Goal: Transaction & Acquisition: Purchase product/service

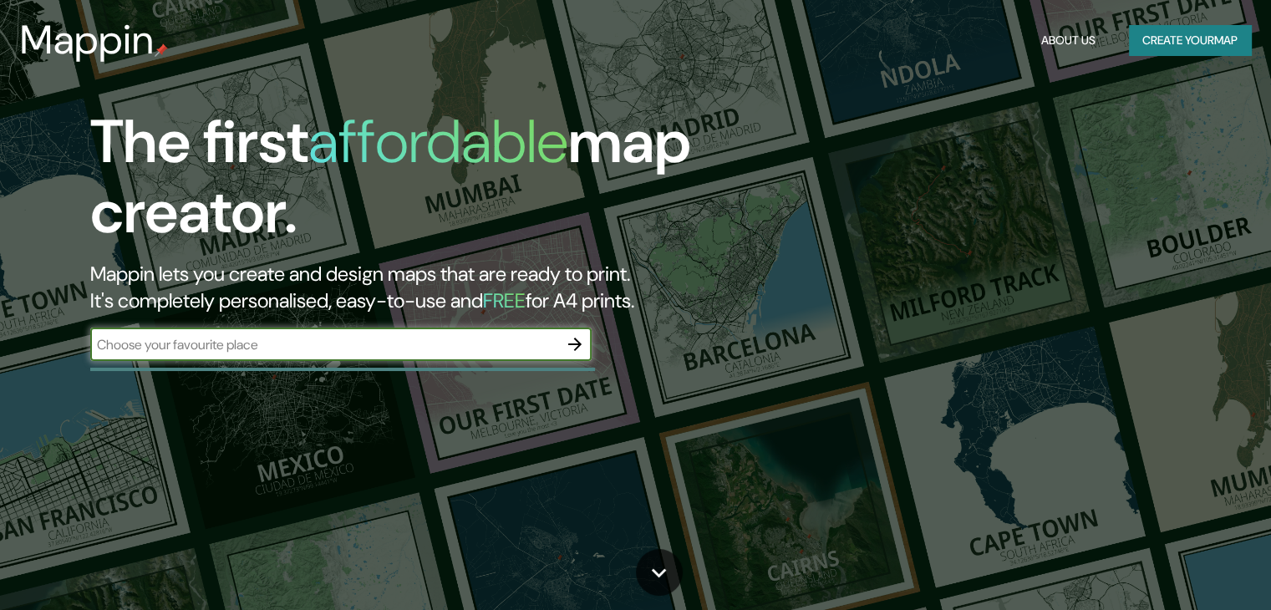
click at [259, 335] on input "text" at bounding box center [324, 344] width 468 height 19
type input "La plata"
click at [571, 349] on icon "button" at bounding box center [575, 344] width 20 height 20
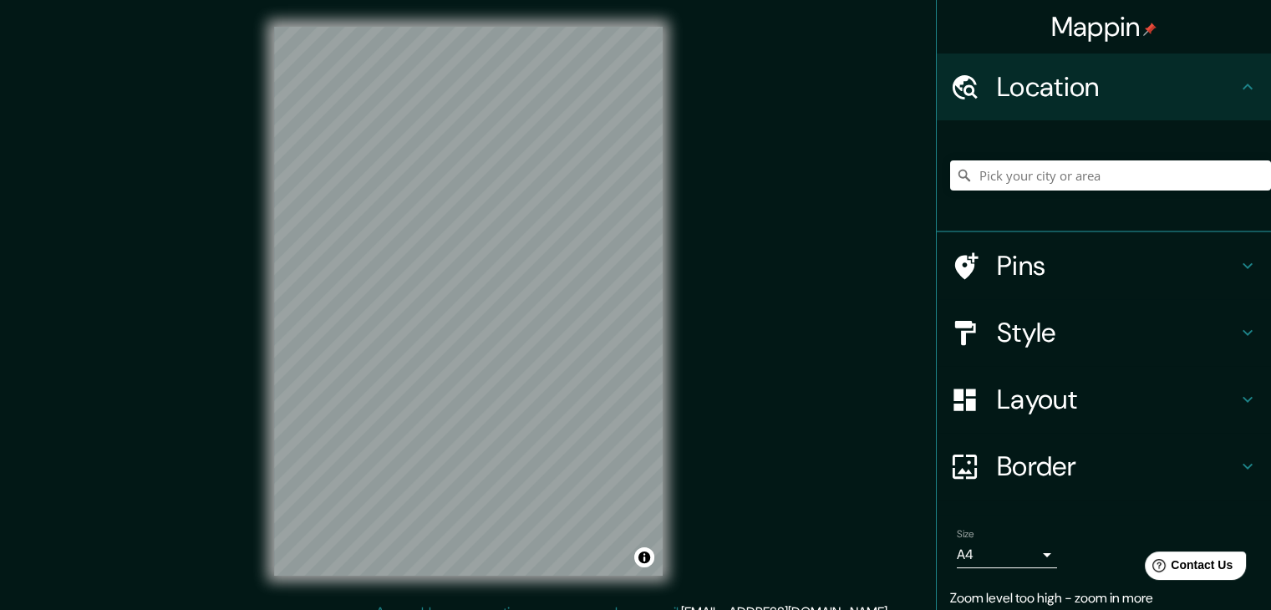
click at [982, 191] on div at bounding box center [1110, 176] width 321 height 84
click at [1002, 178] on input "Pick your city or area" at bounding box center [1110, 175] width 321 height 30
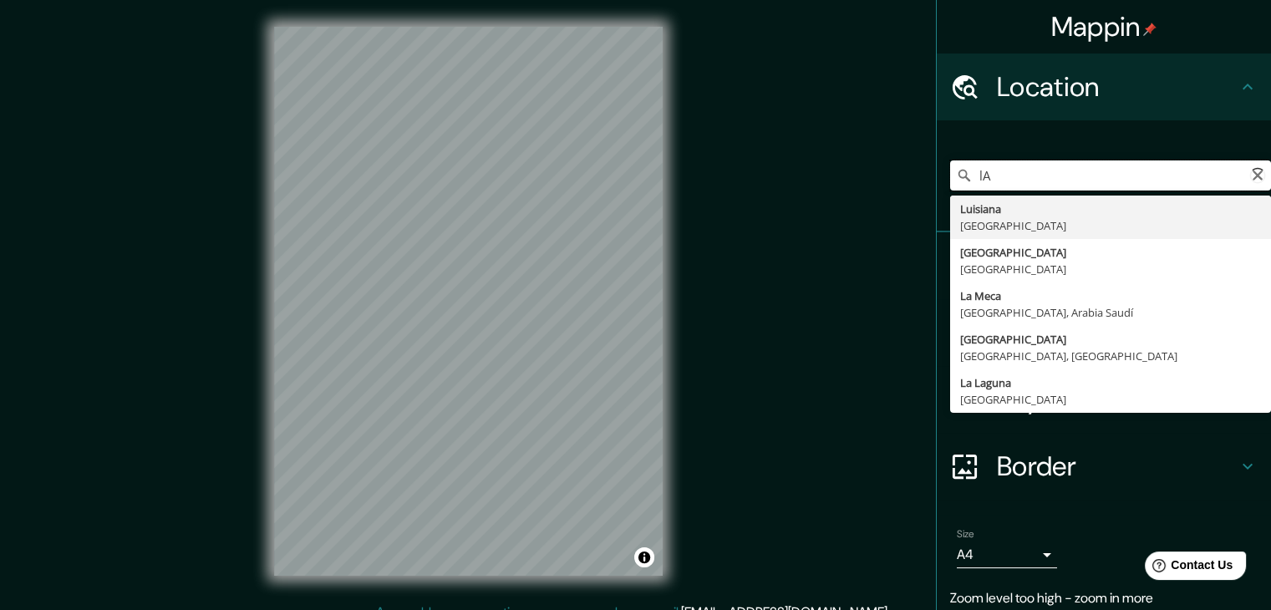
type input "l"
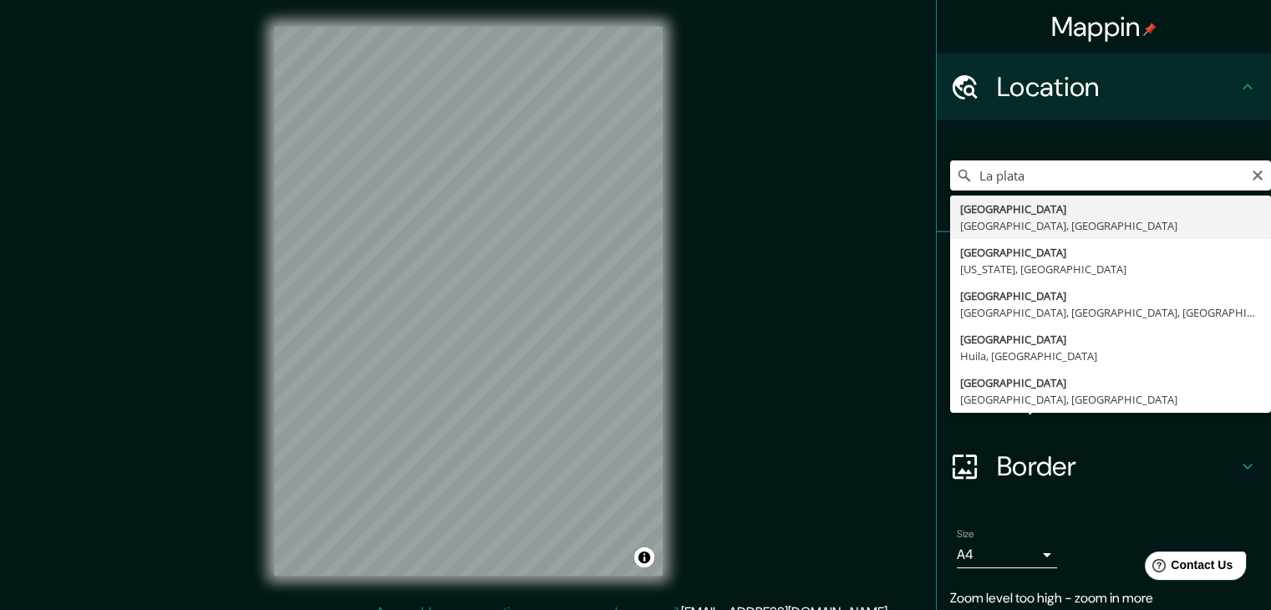
type input "[GEOGRAPHIC_DATA], [GEOGRAPHIC_DATA], [GEOGRAPHIC_DATA]"
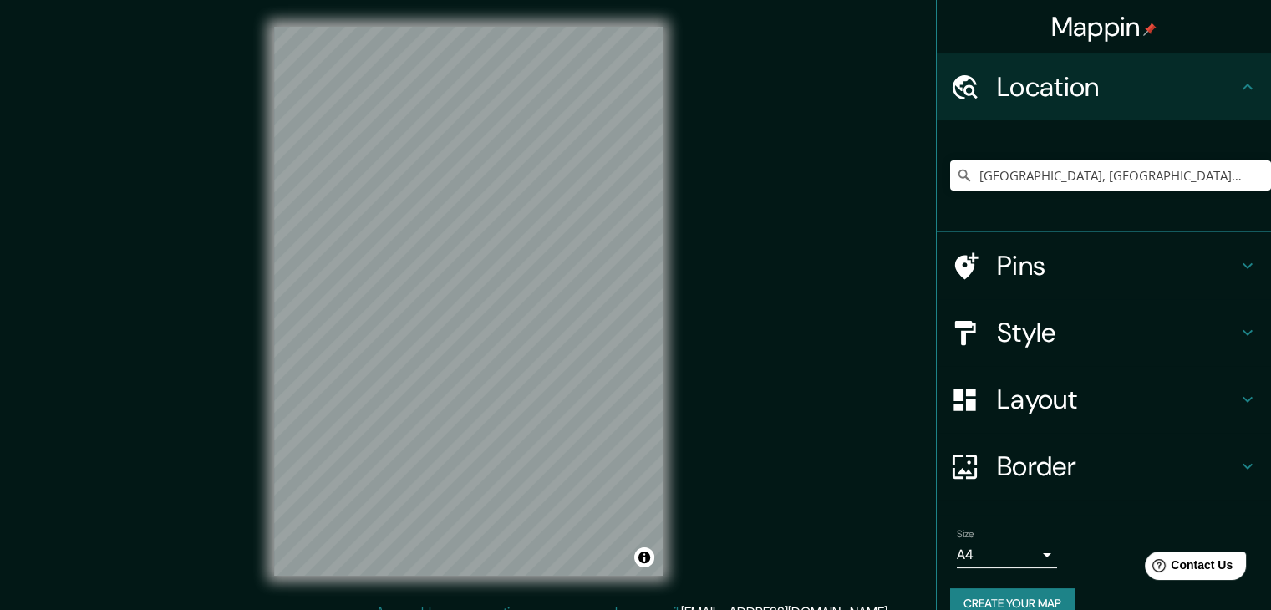
click at [994, 563] on body "Mappin Location [GEOGRAPHIC_DATA], [GEOGRAPHIC_DATA], [GEOGRAPHIC_DATA] Pins St…" at bounding box center [635, 305] width 1271 height 610
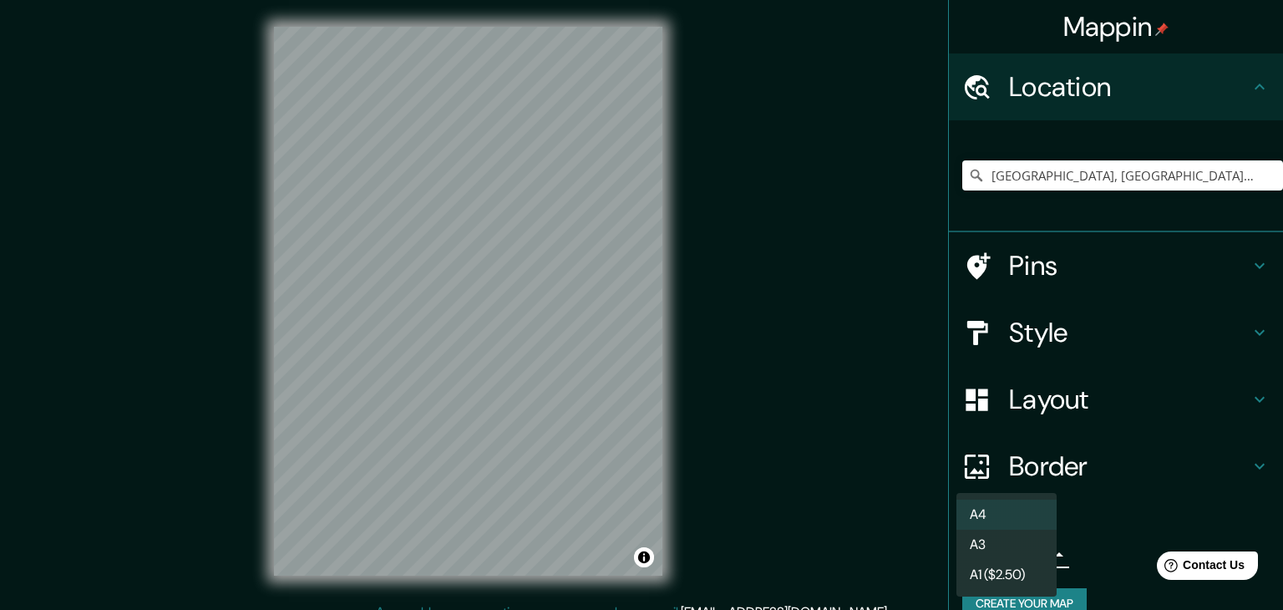
click at [1000, 546] on li "A3" at bounding box center [1006, 545] width 100 height 30
type input "a4"
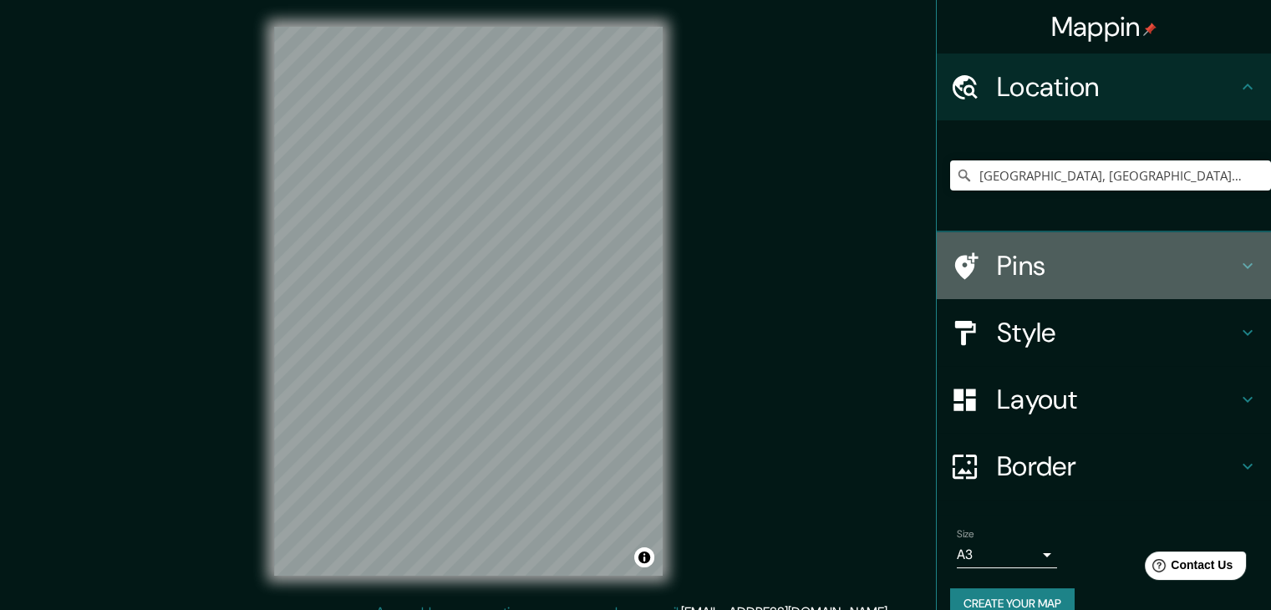
click at [1096, 256] on h4 "Pins" at bounding box center [1117, 265] width 241 height 33
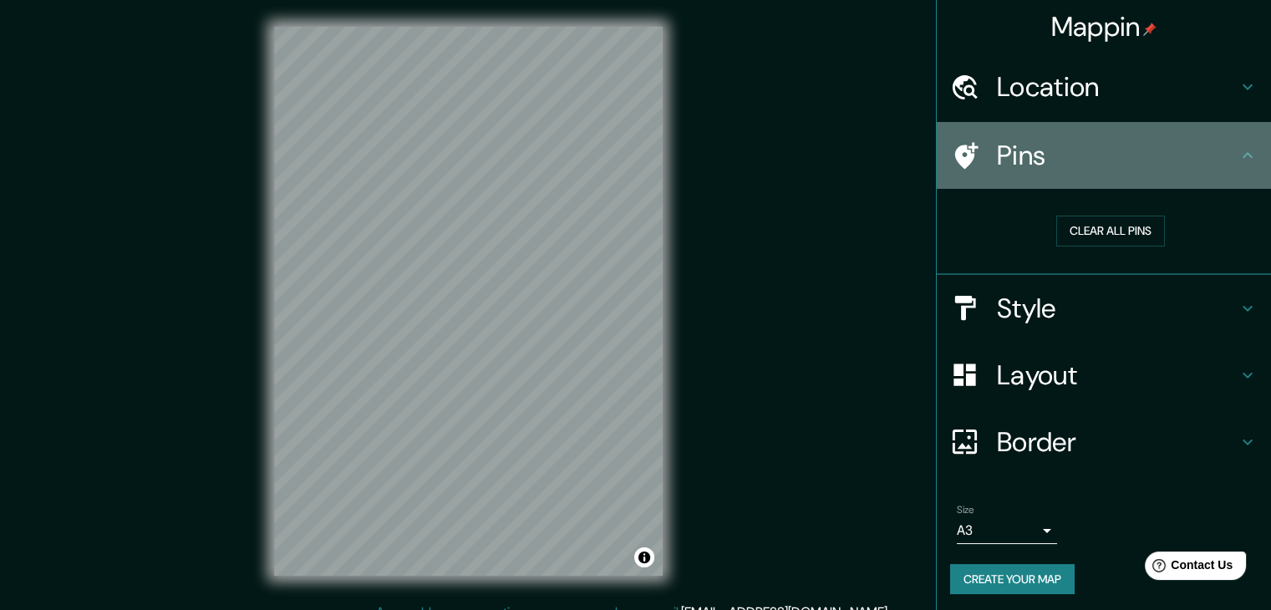
click at [1067, 168] on h4 "Pins" at bounding box center [1117, 155] width 241 height 33
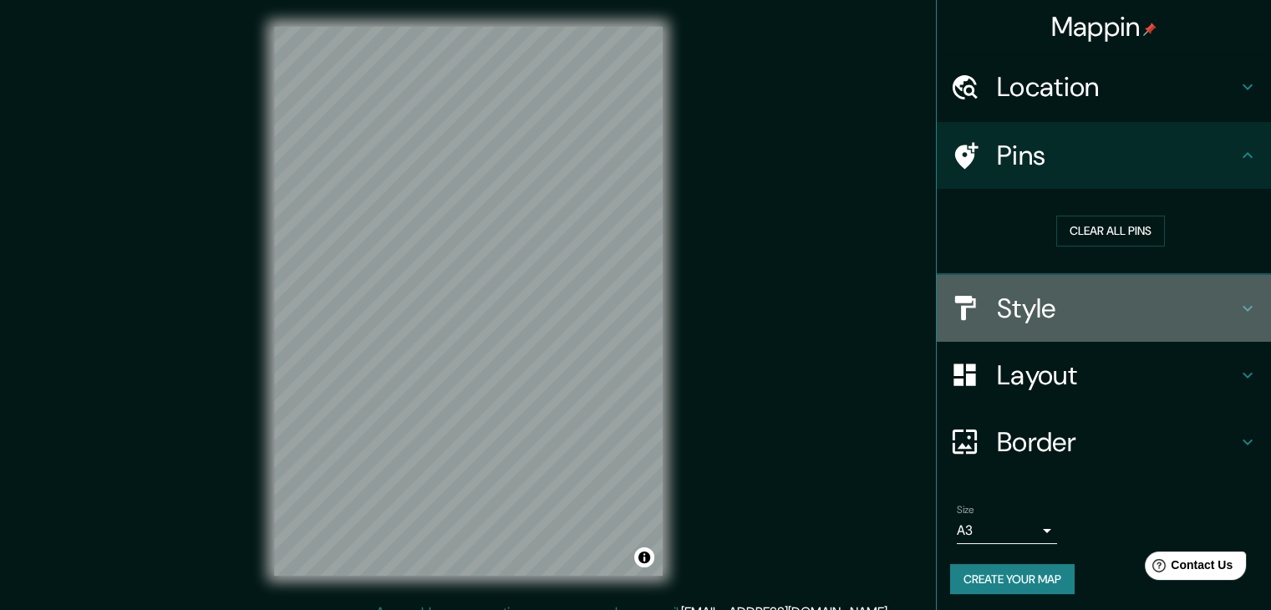
click at [1001, 305] on h4 "Style" at bounding box center [1117, 308] width 241 height 33
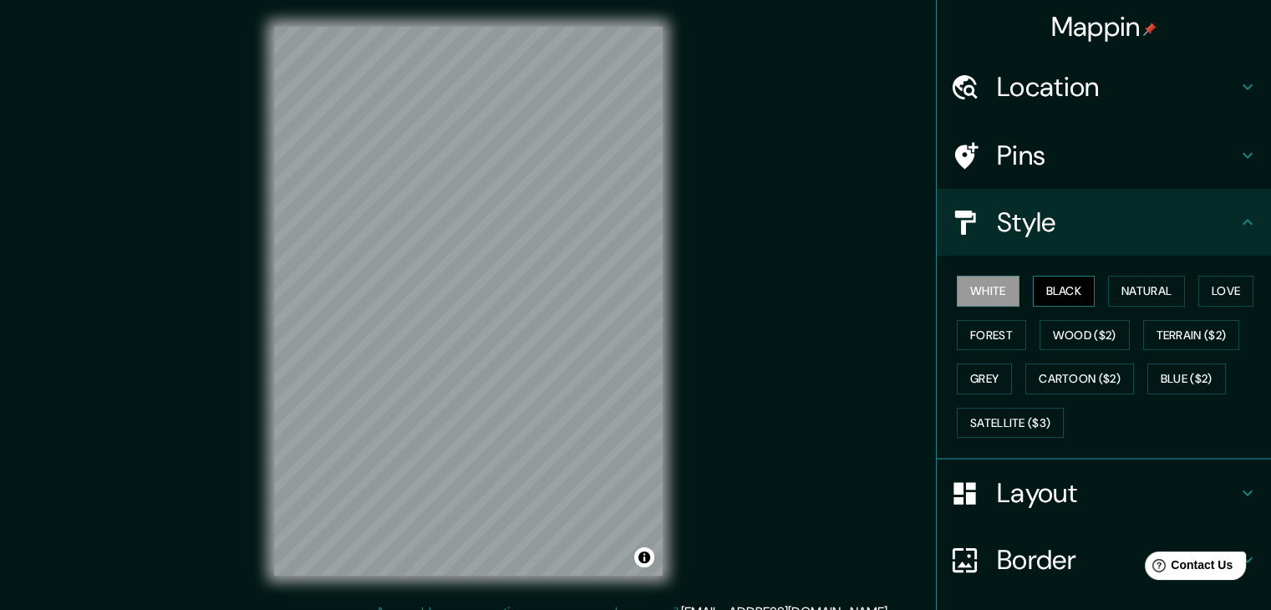
click at [1039, 290] on button "Black" at bounding box center [1063, 291] width 63 height 31
click at [996, 292] on button "White" at bounding box center [987, 291] width 63 height 31
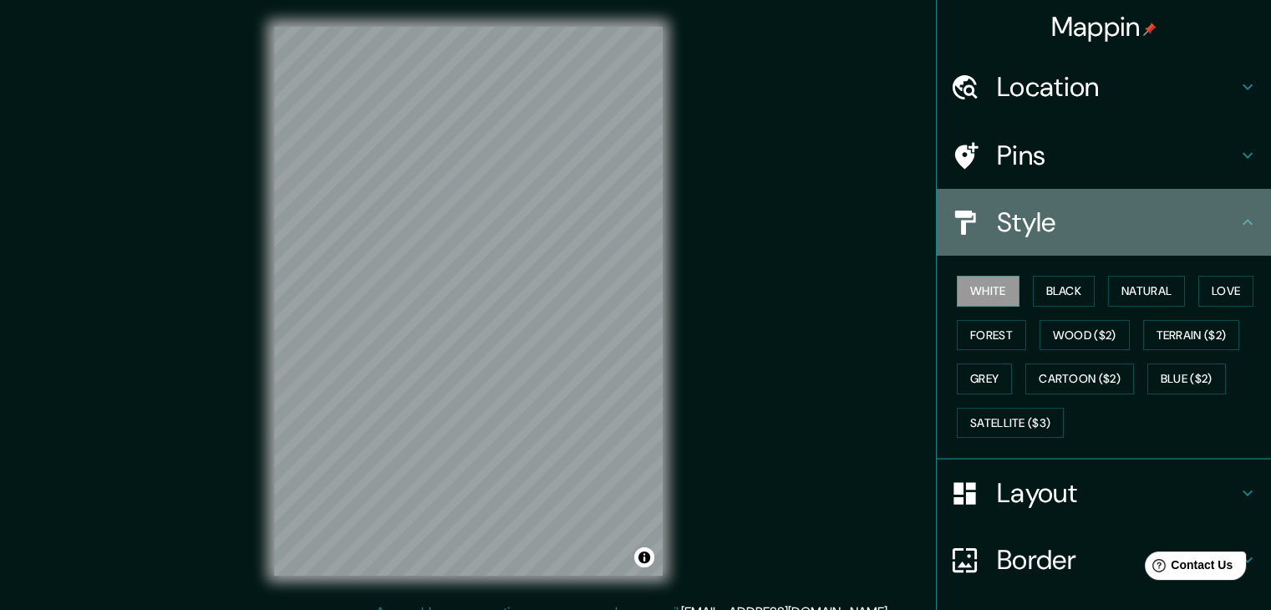
click at [1037, 235] on h4 "Style" at bounding box center [1117, 221] width 241 height 33
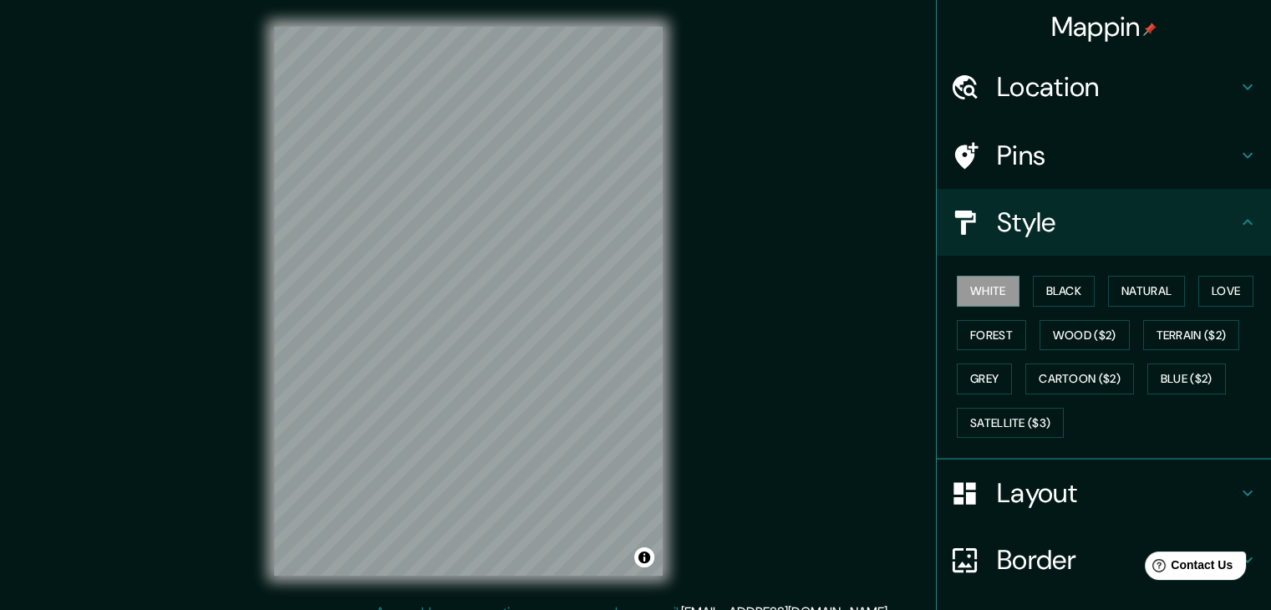
click at [1037, 470] on div "Layout" at bounding box center [1103, 492] width 334 height 67
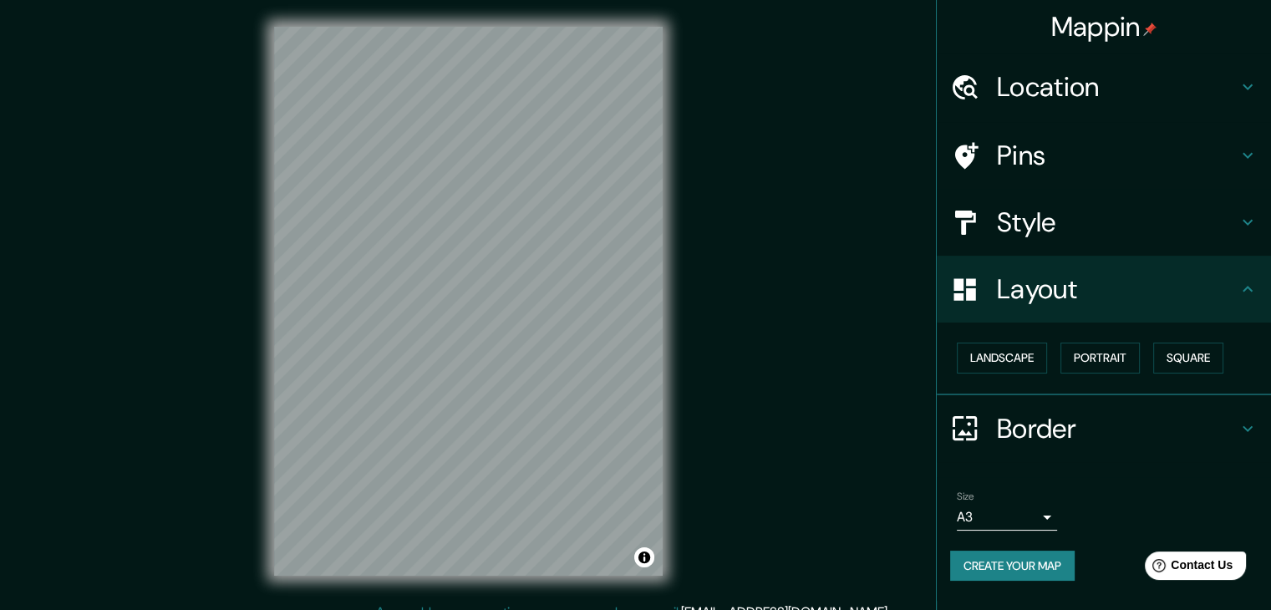
scroll to position [19, 0]
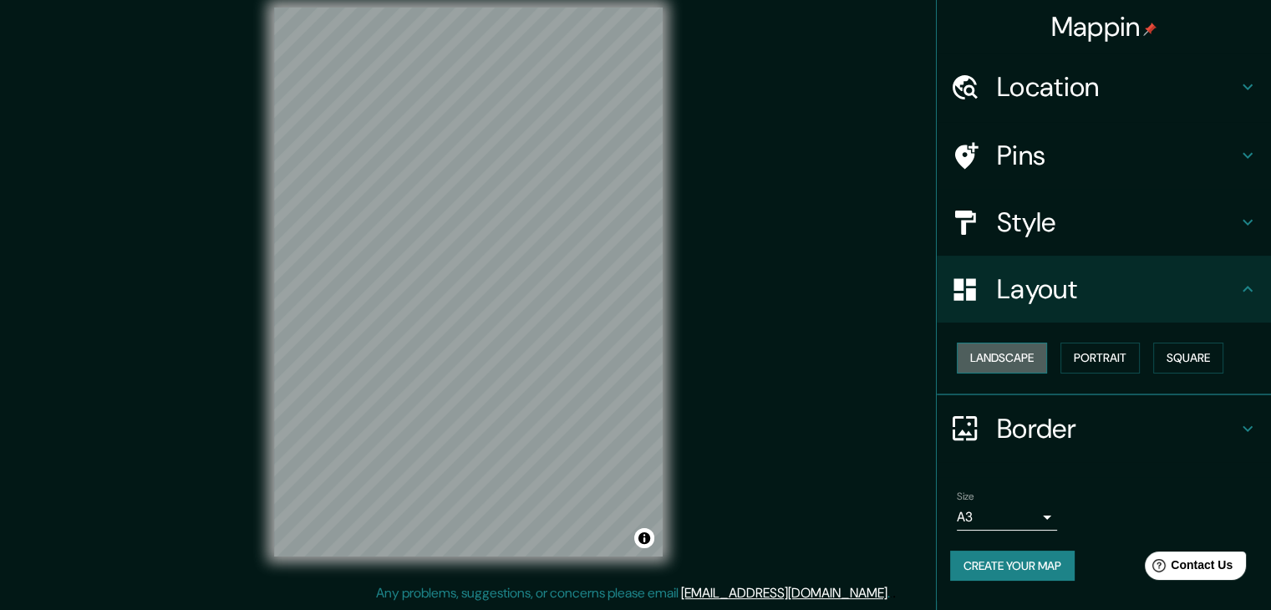
click at [1018, 359] on button "Landscape" at bounding box center [1001, 357] width 90 height 31
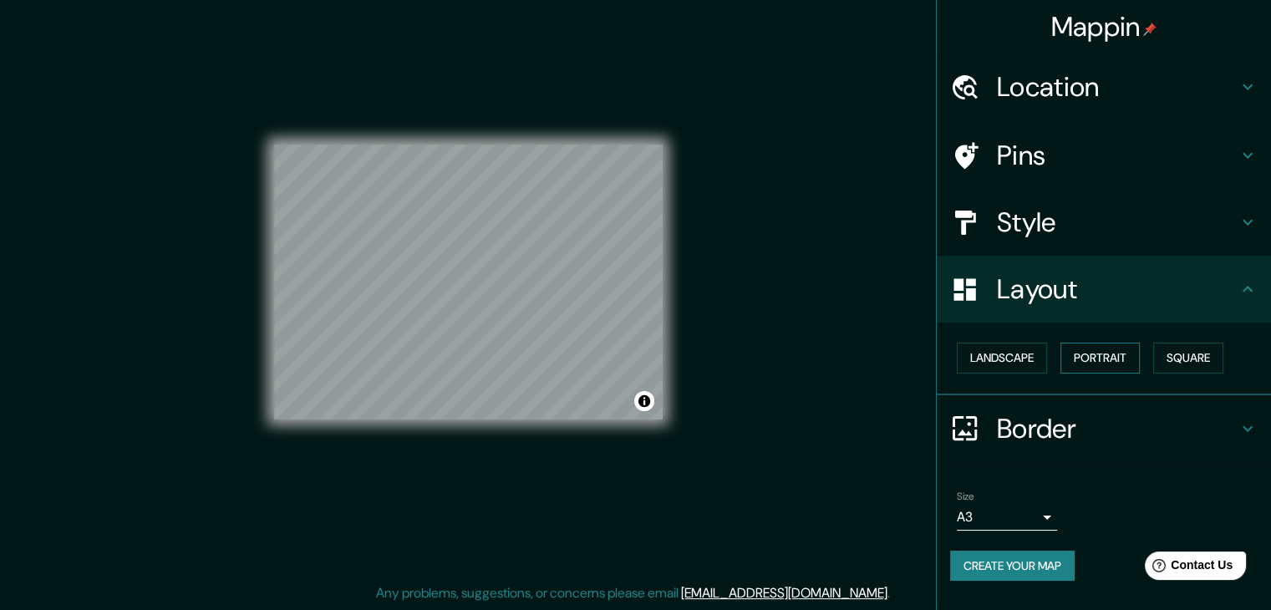
click at [1068, 352] on button "Portrait" at bounding box center [1099, 357] width 79 height 31
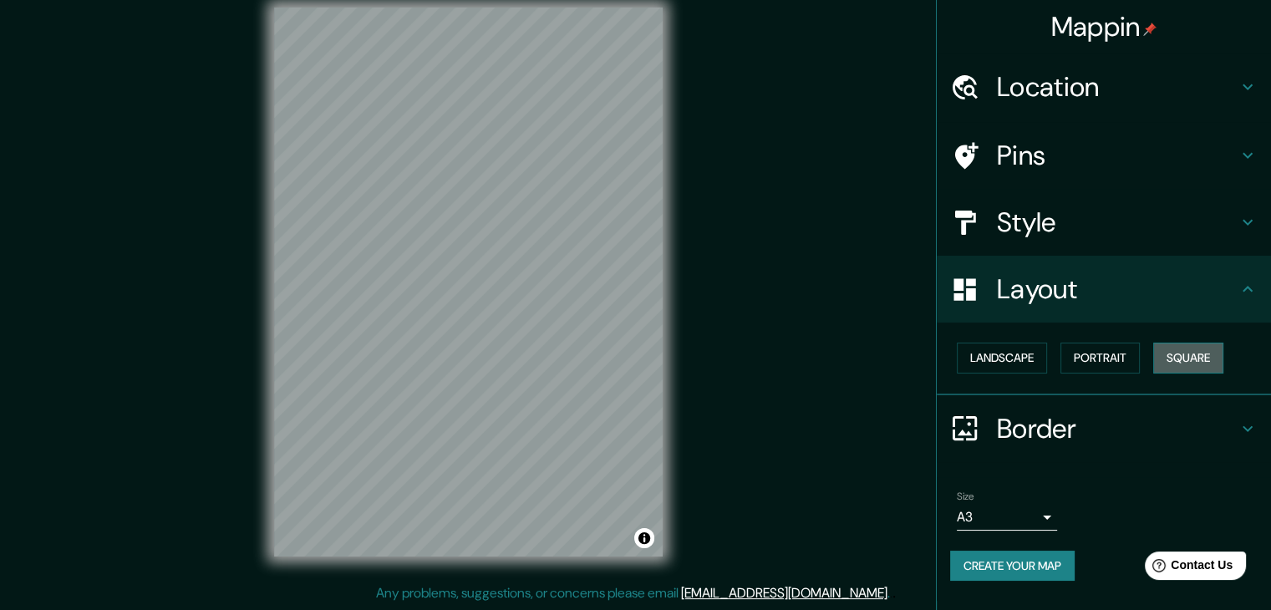
click at [1174, 345] on button "Square" at bounding box center [1188, 357] width 70 height 31
